Goal: Task Accomplishment & Management: Manage account settings

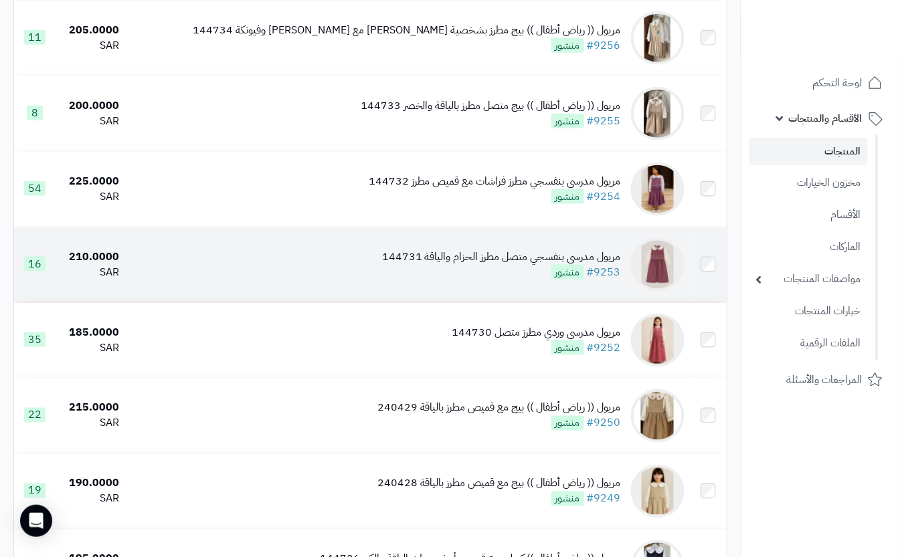
scroll to position [357, 0]
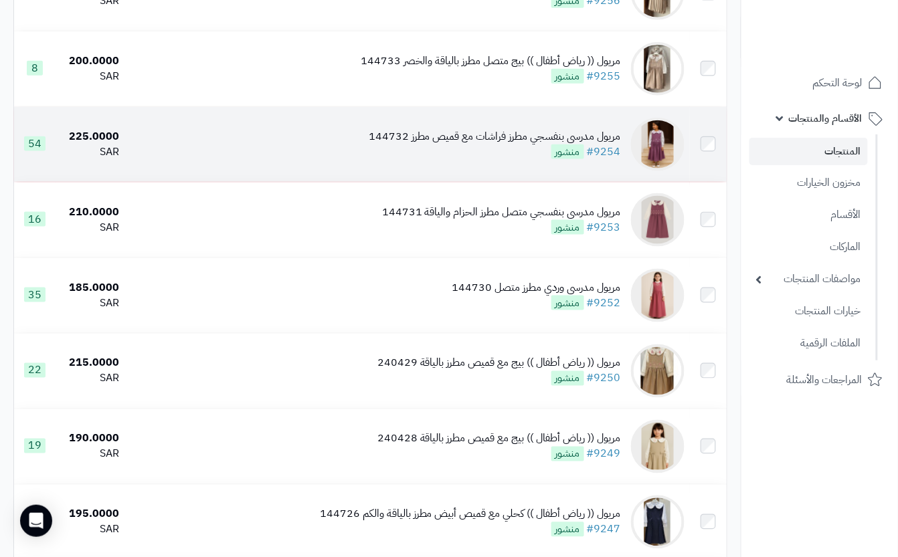
click at [456, 160] on div "مريول مدرسي بنفسجي مطرز فراشات مع قميص مطرز 144732 #9254 منشور" at bounding box center [495, 144] width 252 height 31
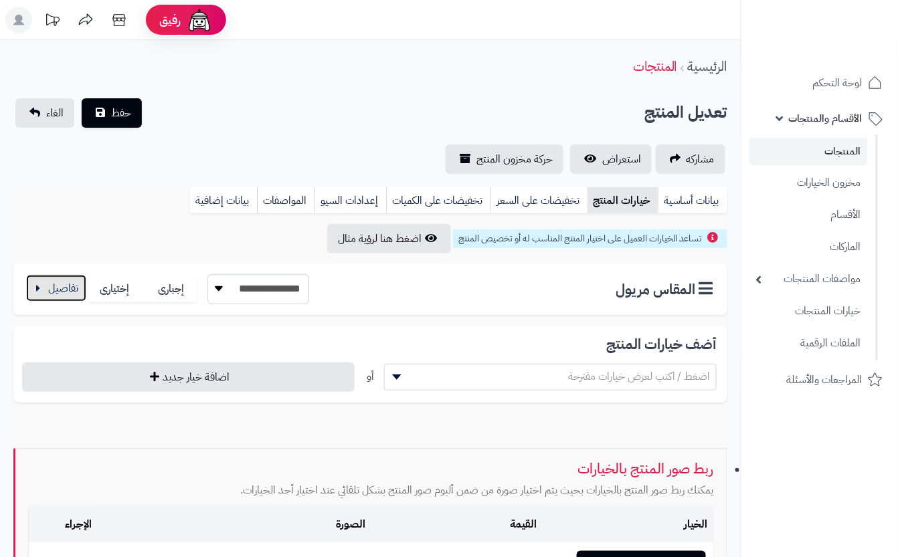
click at [76, 289] on button "button" at bounding box center [56, 288] width 60 height 27
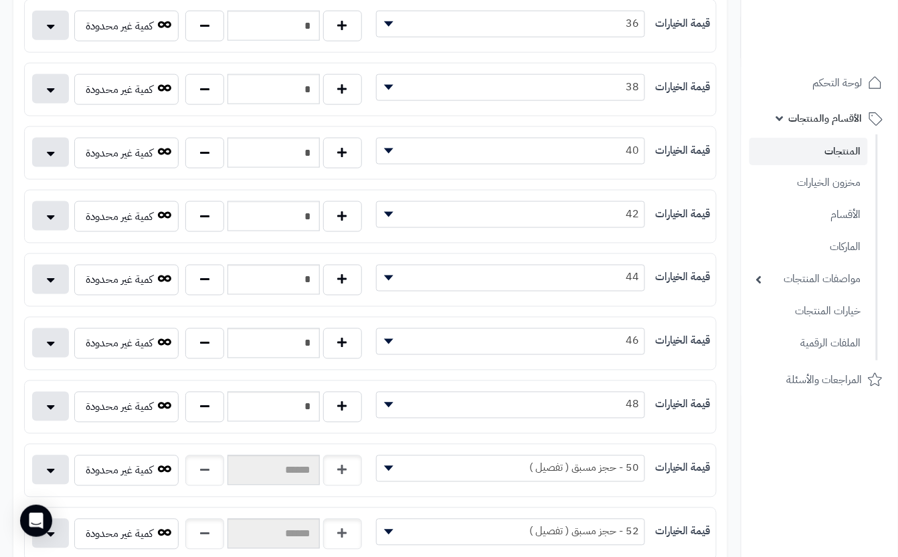
scroll to position [446, 0]
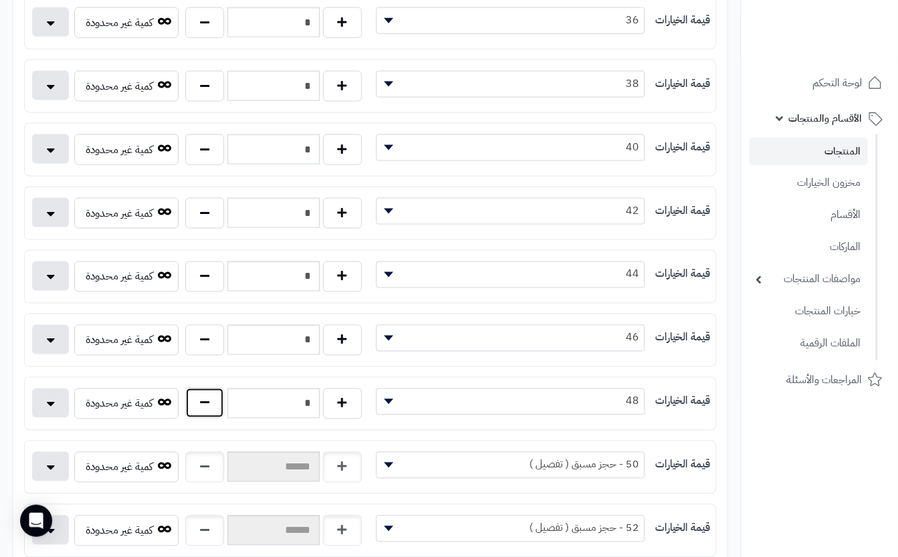
click at [223, 419] on button "button" at bounding box center [204, 403] width 39 height 31
type input "*"
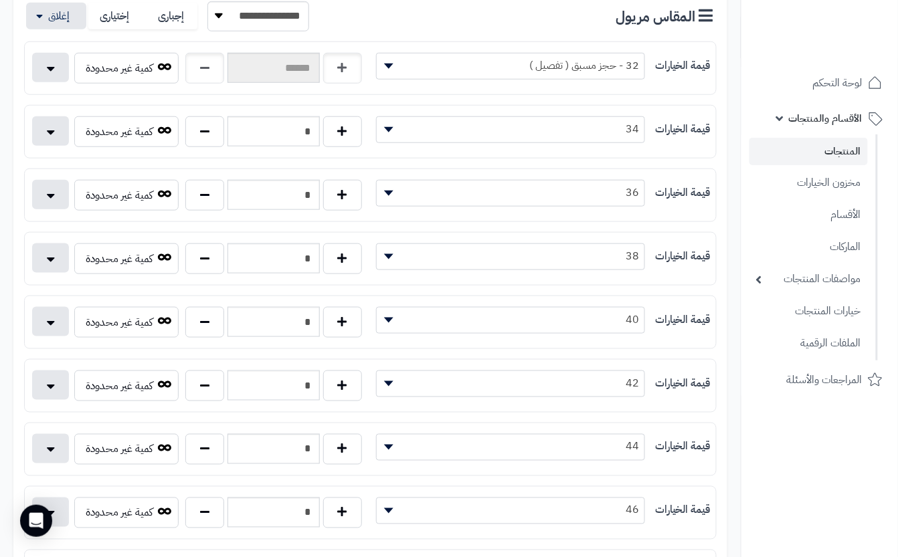
scroll to position [0, 0]
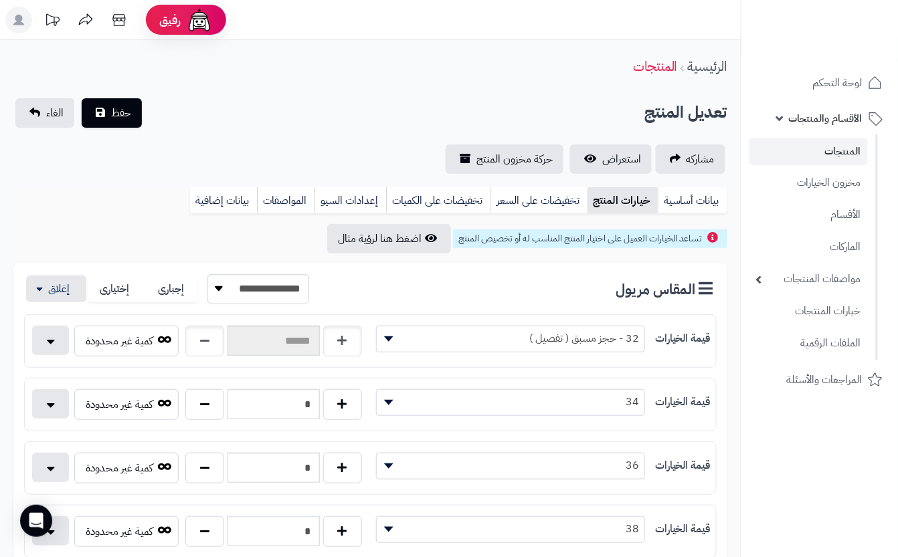
drag, startPoint x: 316, startPoint y: 124, endPoint x: 294, endPoint y: 122, distance: 21.5
click at [316, 122] on div "تعديل المنتج حفظ الغاء" at bounding box center [370, 112] width 714 height 29
click at [124, 110] on span "حفظ" at bounding box center [121, 112] width 20 height 16
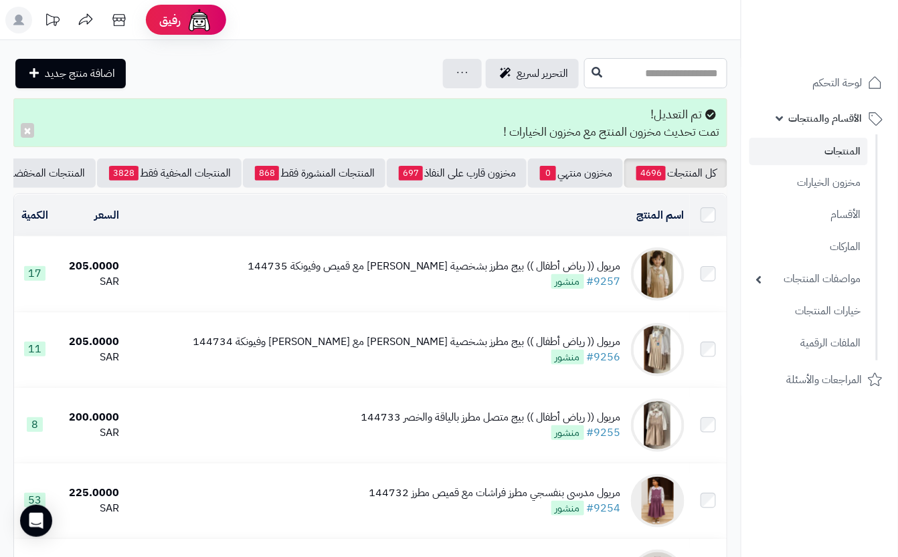
click at [641, 78] on input "text" at bounding box center [655, 73] width 143 height 30
